Goal: Information Seeking & Learning: Find specific fact

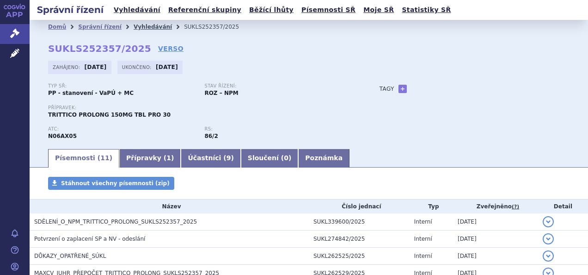
click at [146, 25] on link "Vyhledávání" at bounding box center [153, 27] width 38 height 6
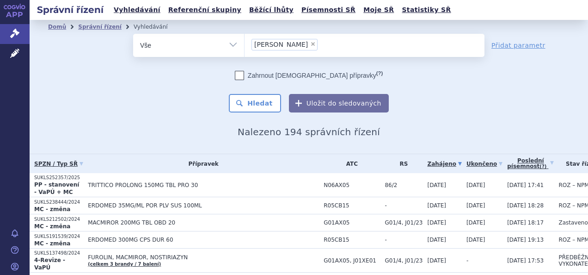
drag, startPoint x: 277, startPoint y: 39, endPoint x: 278, endPoint y: 44, distance: 5.6
click at [277, 40] on li "× [PERSON_NAME]" at bounding box center [285, 45] width 66 height 12
click at [245, 40] on select "[PERSON_NAME]" at bounding box center [244, 44] width 0 height 23
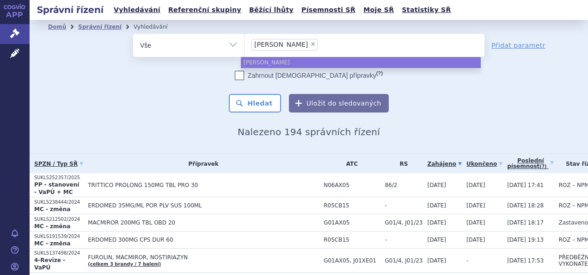
click at [277, 43] on li "× [PERSON_NAME]" at bounding box center [285, 45] width 66 height 12
click at [245, 43] on select "[PERSON_NAME]" at bounding box center [244, 44] width 0 height 23
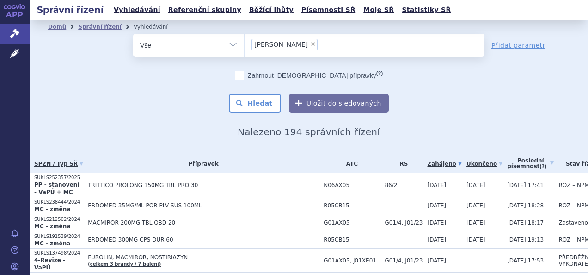
click at [310, 44] on span "×" at bounding box center [313, 44] width 6 height 6
click at [245, 44] on select "[PERSON_NAME]" at bounding box center [244, 44] width 0 height 23
select select
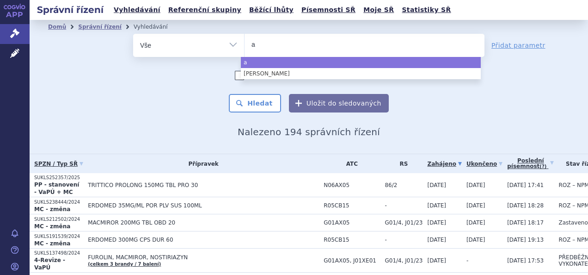
type input "al"
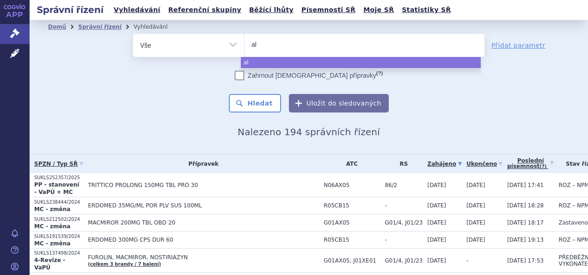
type input "a"
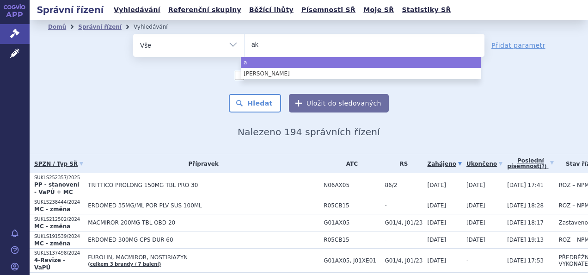
type input "aky"
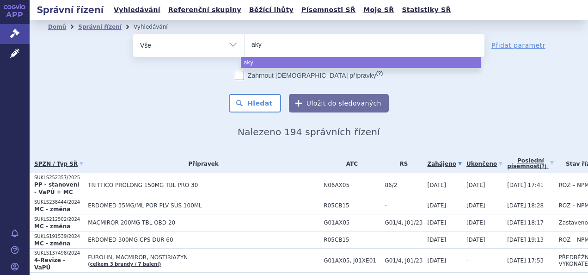
type input "akyn"
type input "akynze"
type input "[MEDICAL_DATA]"
select select "[MEDICAL_DATA]"
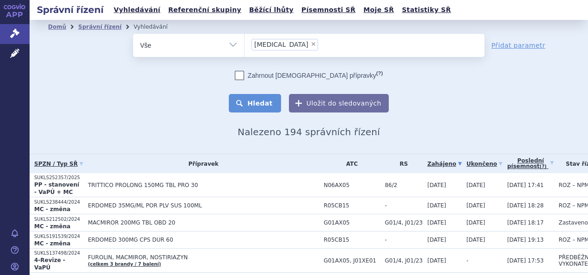
click at [251, 99] on button "Hledat" at bounding box center [255, 103] width 52 height 19
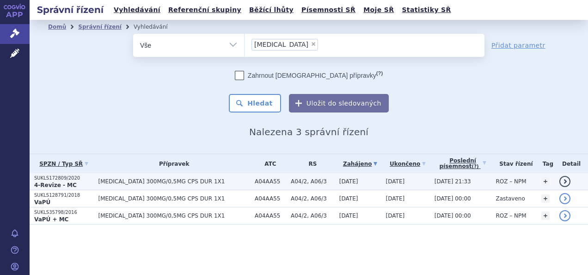
click at [122, 179] on span "AKYNZEO 300MG/0,5MG CPS DUR 1X1" at bounding box center [174, 181] width 152 height 6
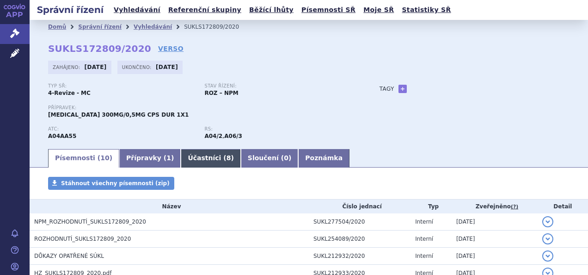
click at [193, 158] on link "Účastníci ( 8 )" at bounding box center [211, 158] width 60 height 19
